Goal: Navigation & Orientation: Find specific page/section

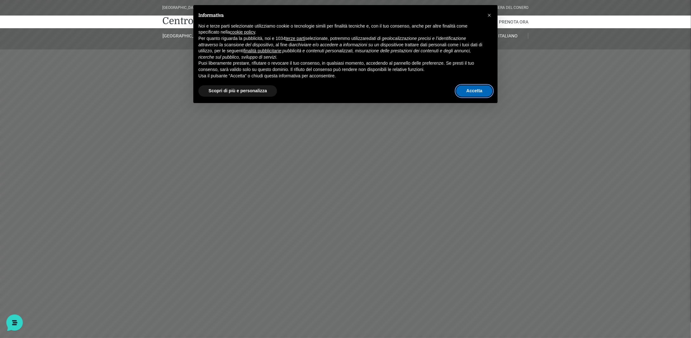
click at [480, 90] on button "Accetta" at bounding box center [474, 90] width 36 height 11
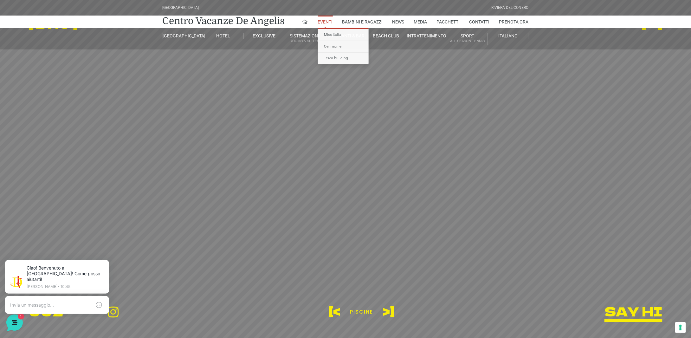
click at [326, 22] on link "Eventi" at bounding box center [325, 22] width 15 height 13
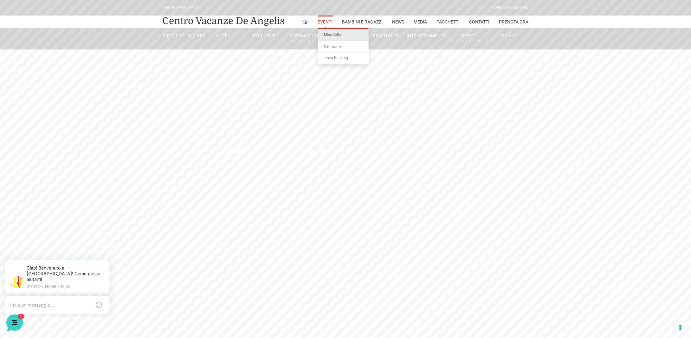
click at [326, 36] on link "Miss Italia" at bounding box center [343, 35] width 51 height 12
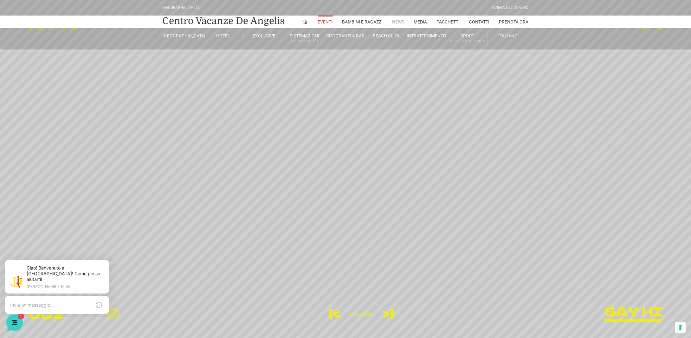
click at [392, 22] on link "News" at bounding box center [398, 22] width 12 height 13
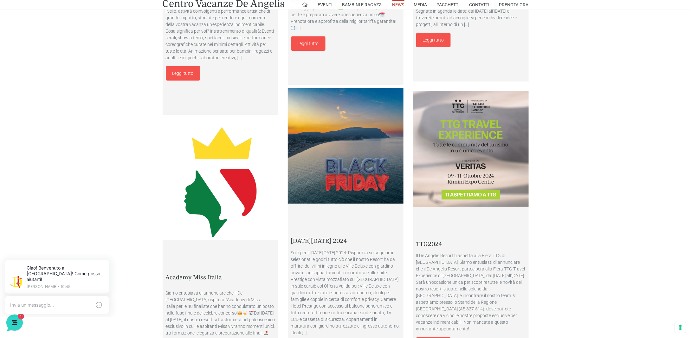
scroll to position [888, 0]
